Goal: Task Accomplishment & Management: Manage account settings

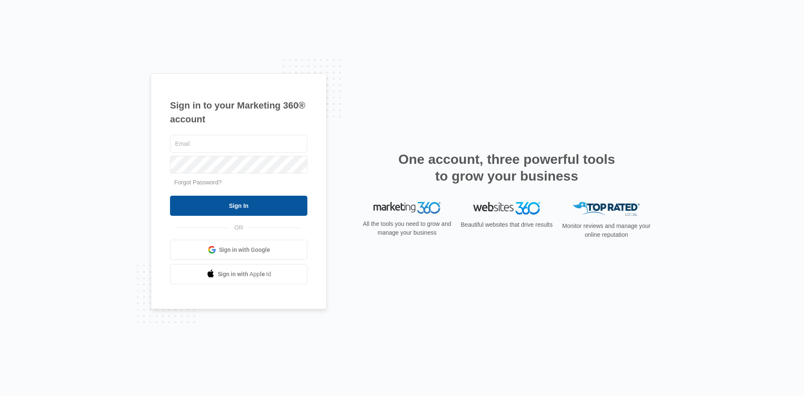
type input "[EMAIL_ADDRESS][DOMAIN_NAME]"
click at [258, 209] on input "Sign In" at bounding box center [238, 205] width 137 height 20
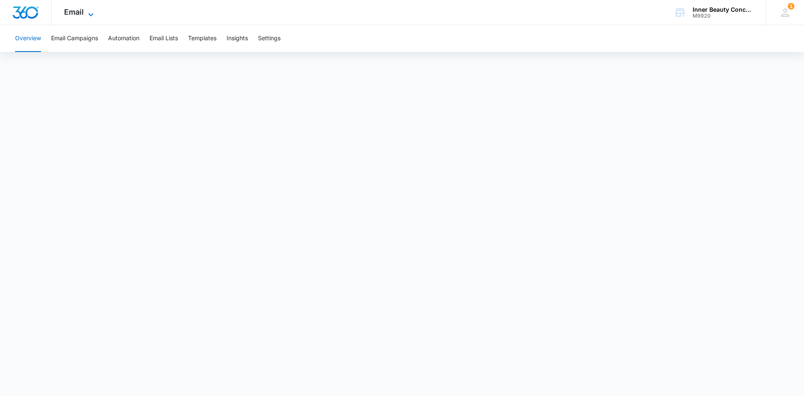
click at [90, 12] on icon at bounding box center [91, 15] width 10 height 10
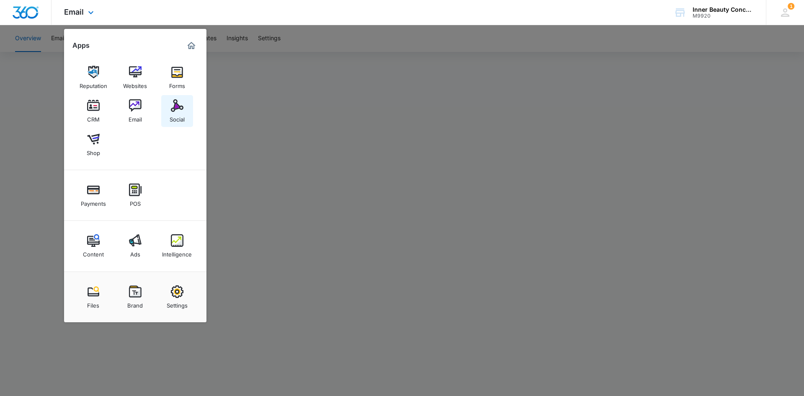
click at [173, 106] on img at bounding box center [177, 105] width 13 height 13
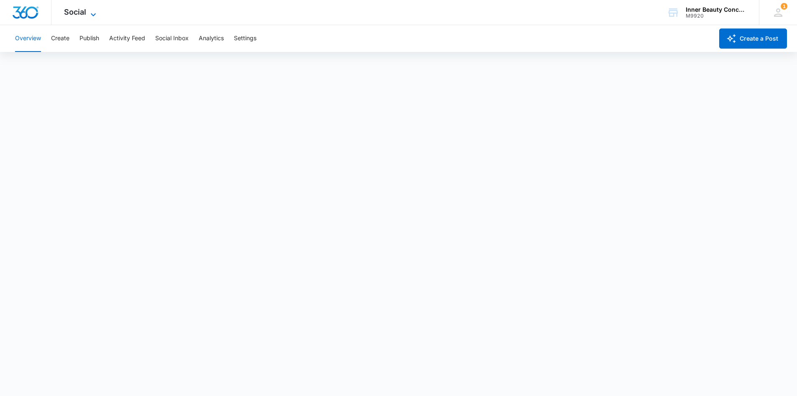
click at [91, 13] on icon at bounding box center [93, 14] width 5 height 3
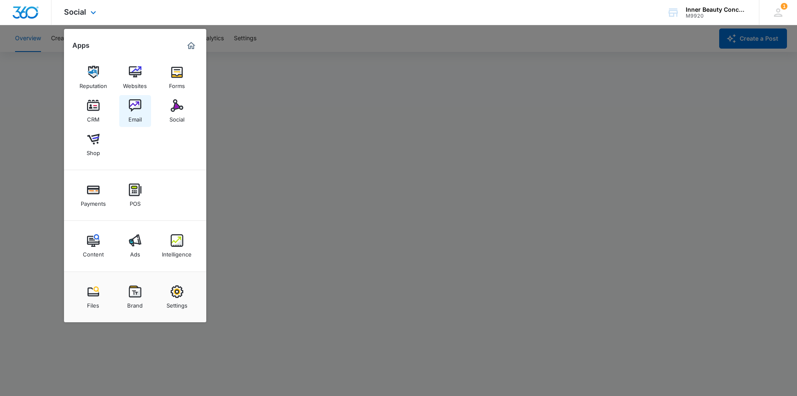
click at [134, 107] on img at bounding box center [135, 105] width 13 height 13
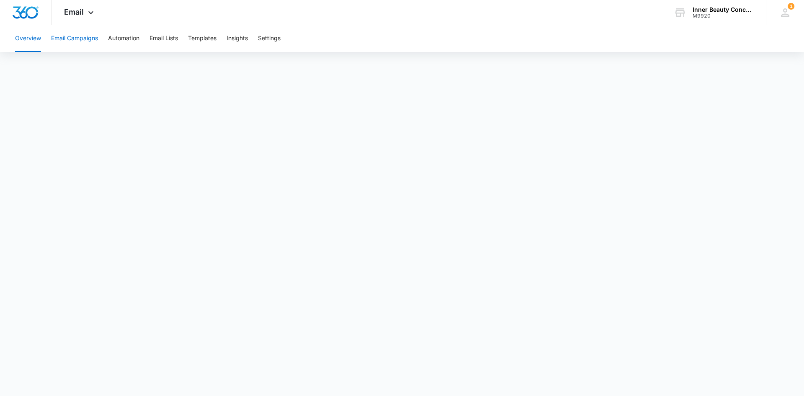
click at [72, 39] on button "Email Campaigns" at bounding box center [74, 38] width 47 height 27
click at [77, 39] on button "Email Campaigns" at bounding box center [74, 38] width 47 height 27
click at [80, 39] on button "Email Campaigns" at bounding box center [74, 38] width 47 height 27
